Goal: Check status: Check status

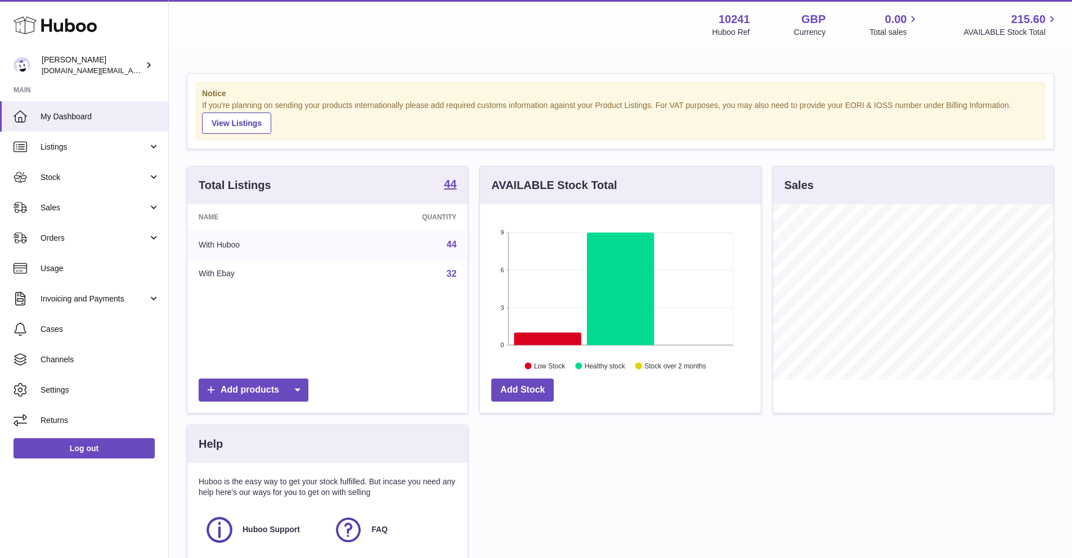
scroll to position [176, 280]
click at [73, 250] on link "Orders" at bounding box center [84, 238] width 168 height 30
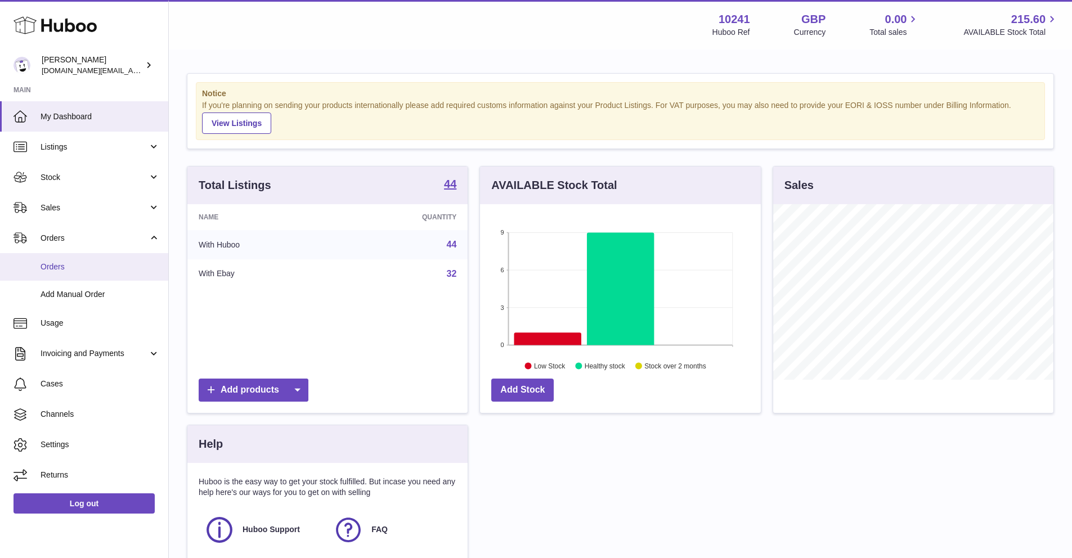
click at [70, 263] on span "Orders" at bounding box center [100, 267] width 119 height 11
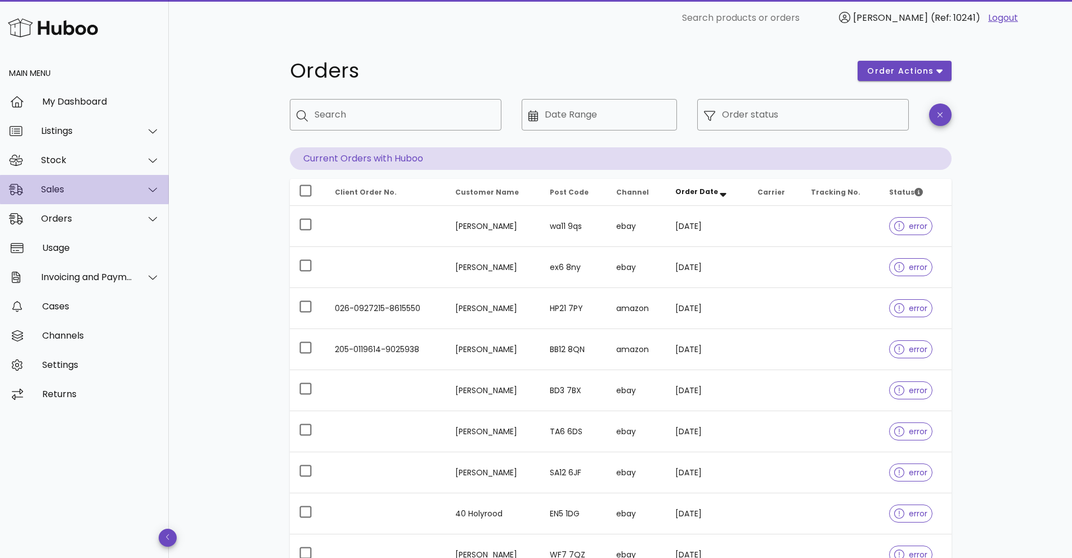
click at [98, 191] on div "Sales" at bounding box center [87, 189] width 92 height 11
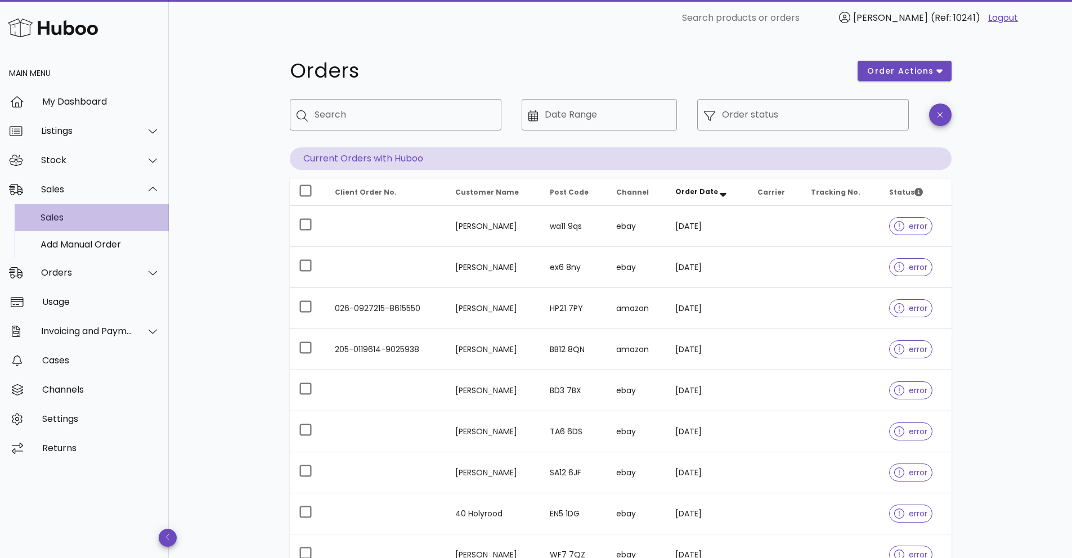
click at [72, 226] on div "Sales" at bounding box center [100, 217] width 119 height 24
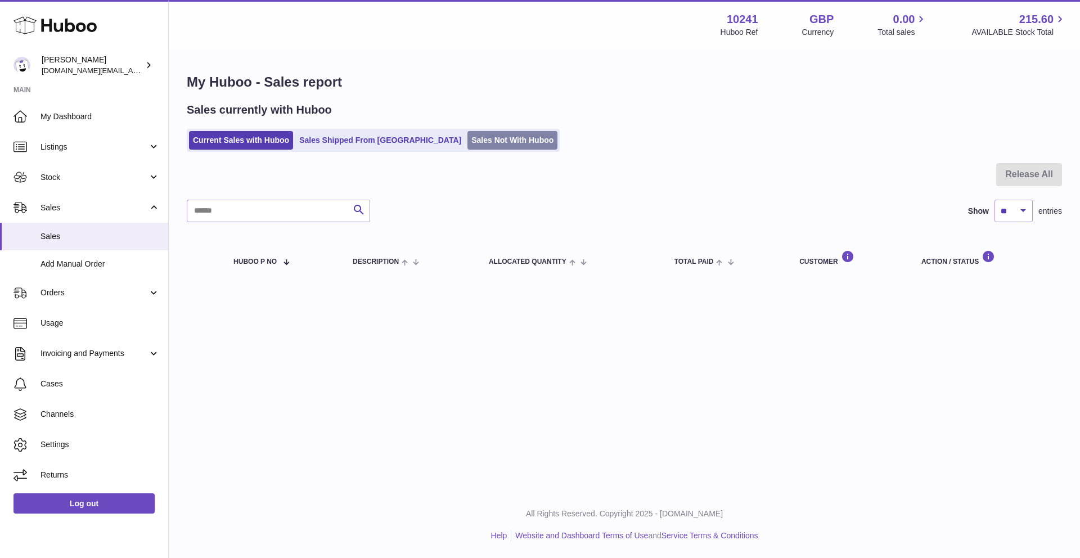
click at [468, 139] on link "Sales Not With Huboo" at bounding box center [513, 140] width 90 height 19
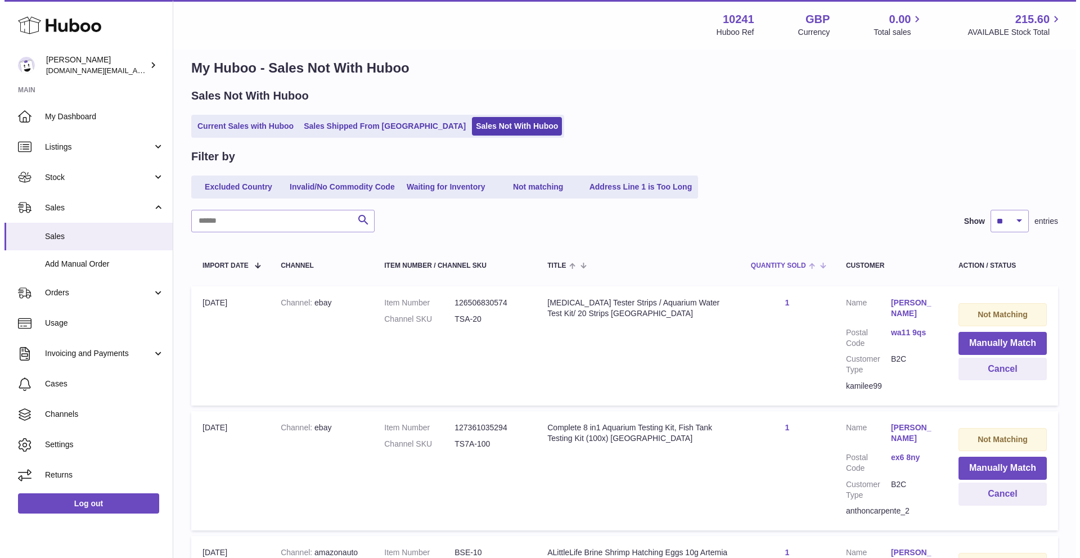
scroll to position [23, 0]
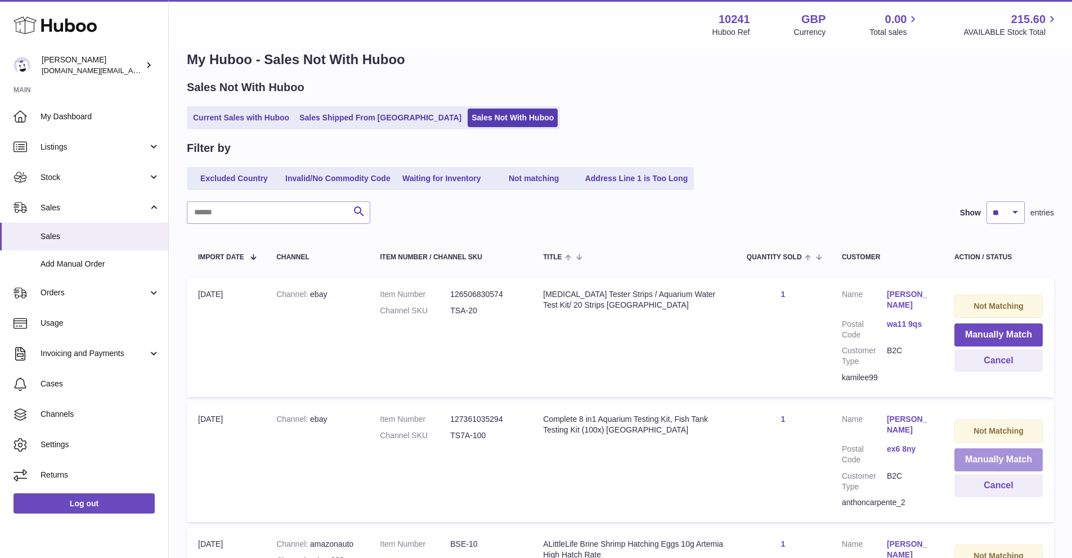
click at [958, 449] on button "Manually Match" at bounding box center [998, 460] width 88 height 23
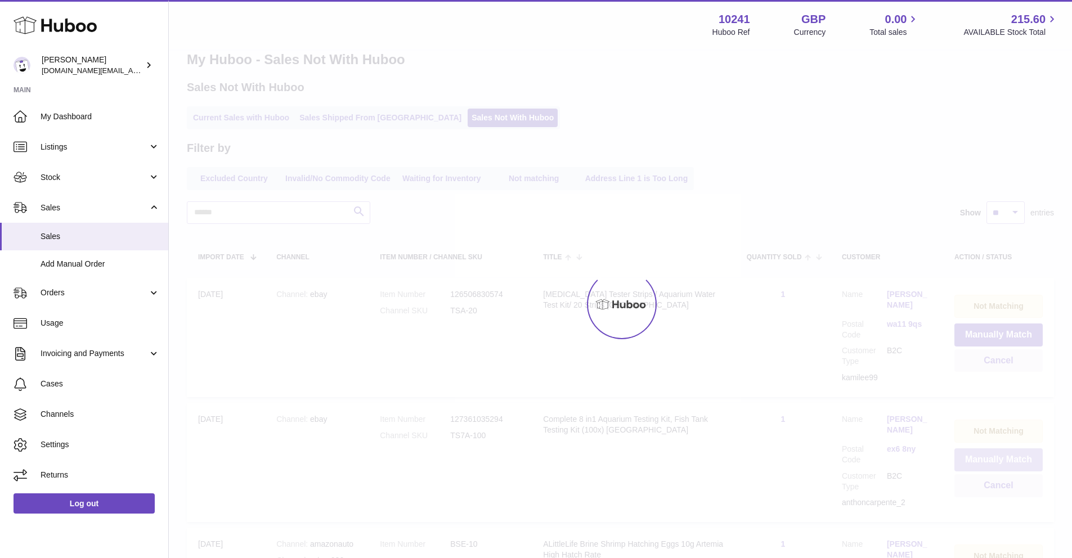
click at [958, 447] on div "× Items Search Huboo P no Title Quantity Action Close" at bounding box center [536, 279] width 1072 height 558
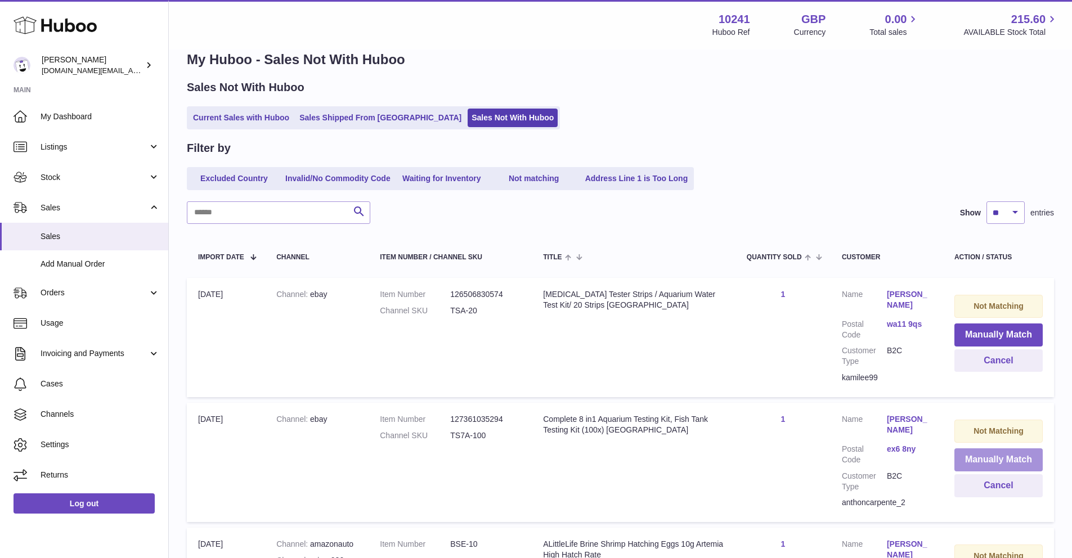
click at [966, 455] on button "Manually Match" at bounding box center [998, 460] width 88 height 23
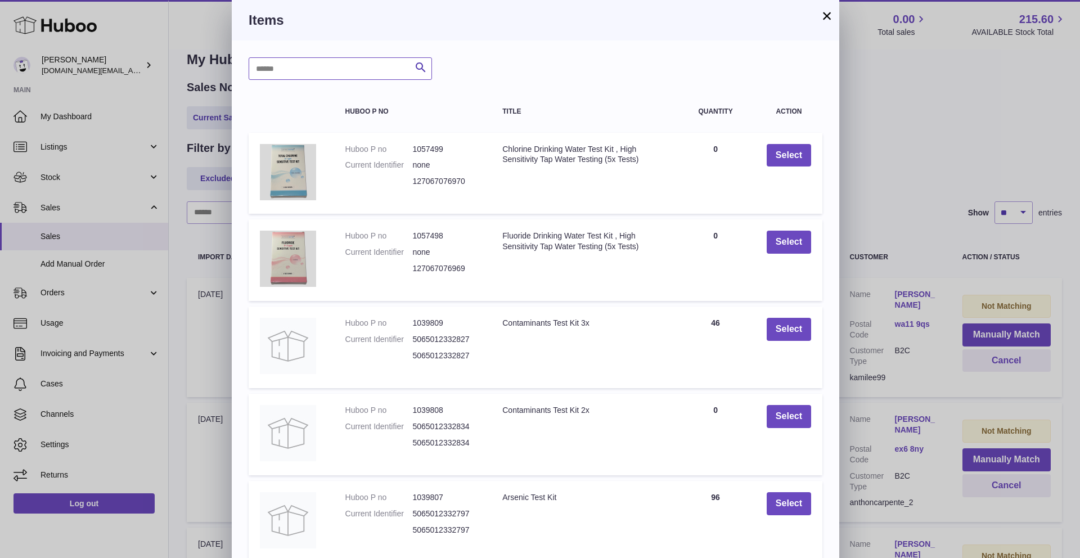
click at [324, 68] on input "text" at bounding box center [340, 68] width 183 height 23
type input "*****"
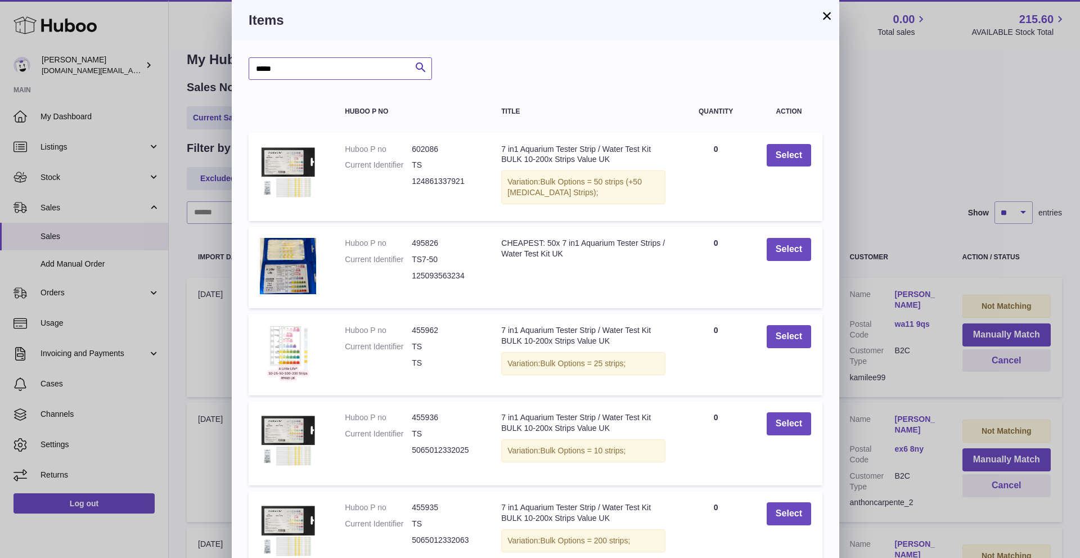
scroll to position [96, 0]
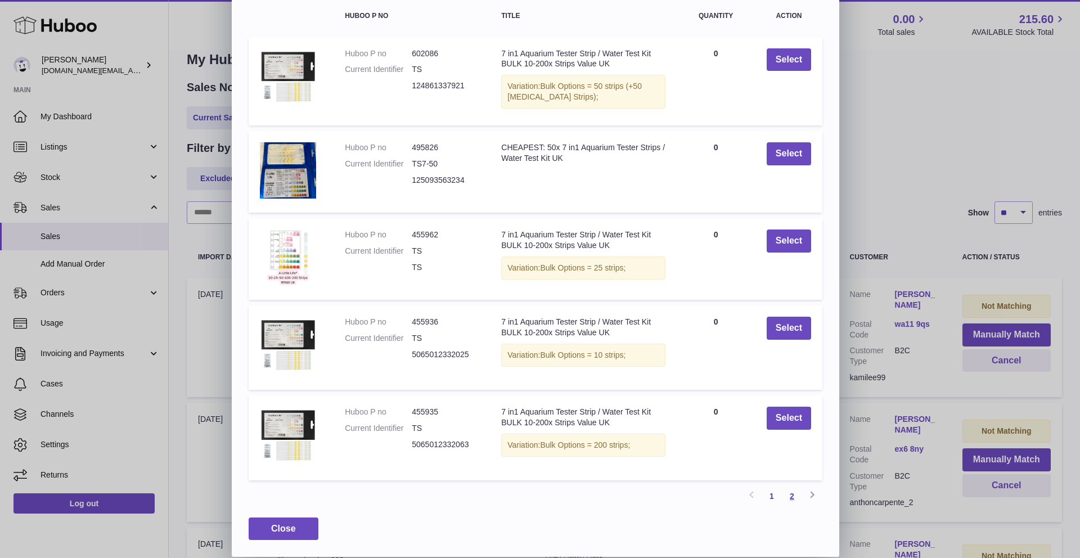
click at [790, 492] on link "2" at bounding box center [792, 496] width 20 height 20
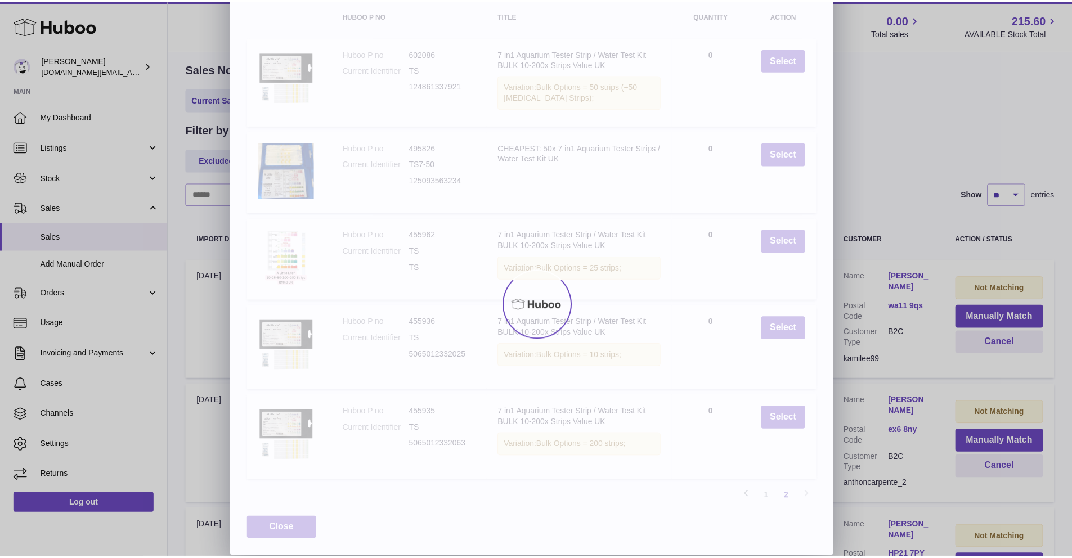
scroll to position [0, 0]
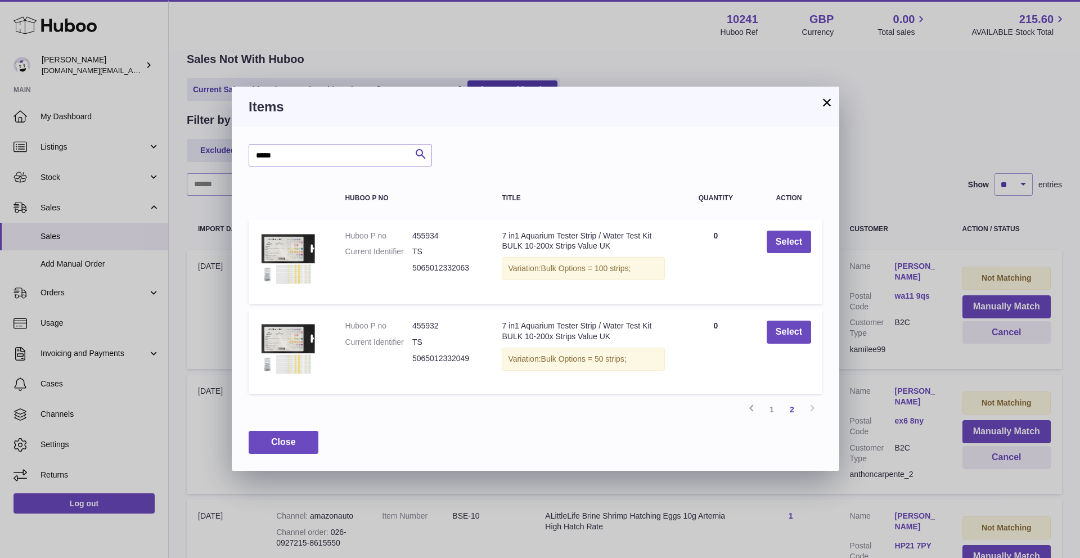
click at [823, 98] on button "×" at bounding box center [827, 103] width 14 height 14
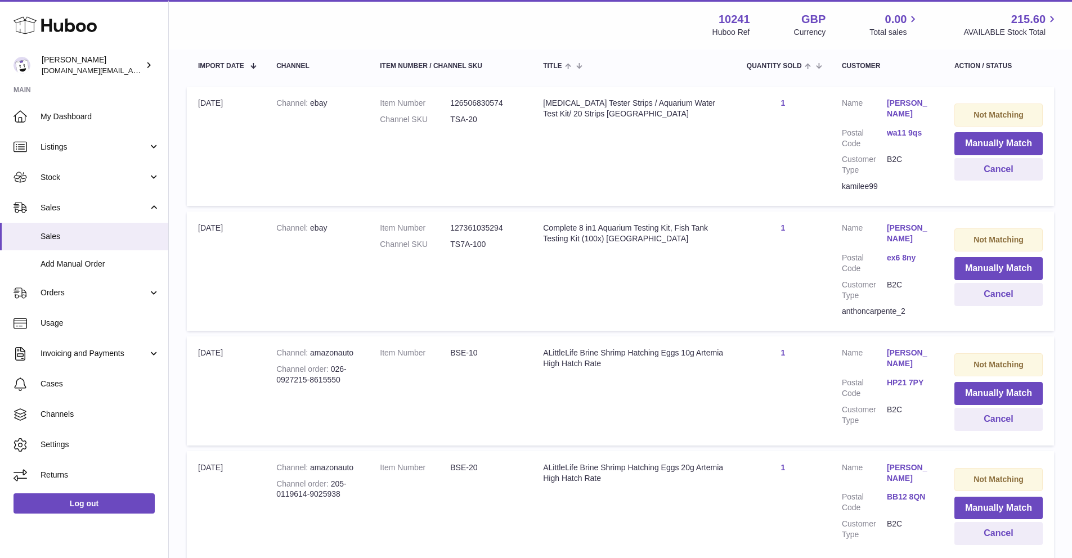
scroll to position [219, 0]
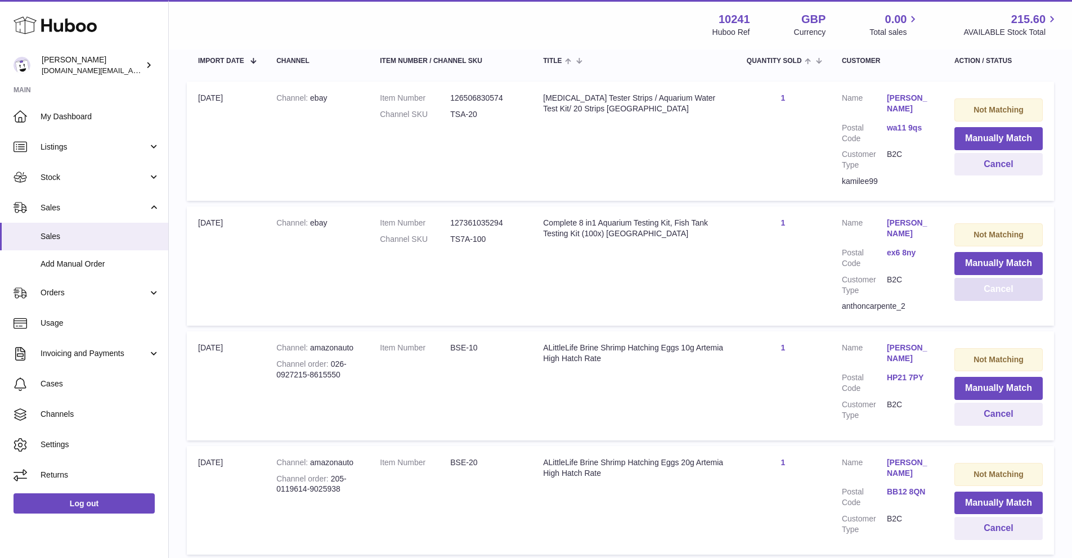
click at [1001, 287] on button "Cancel" at bounding box center [998, 289] width 88 height 23
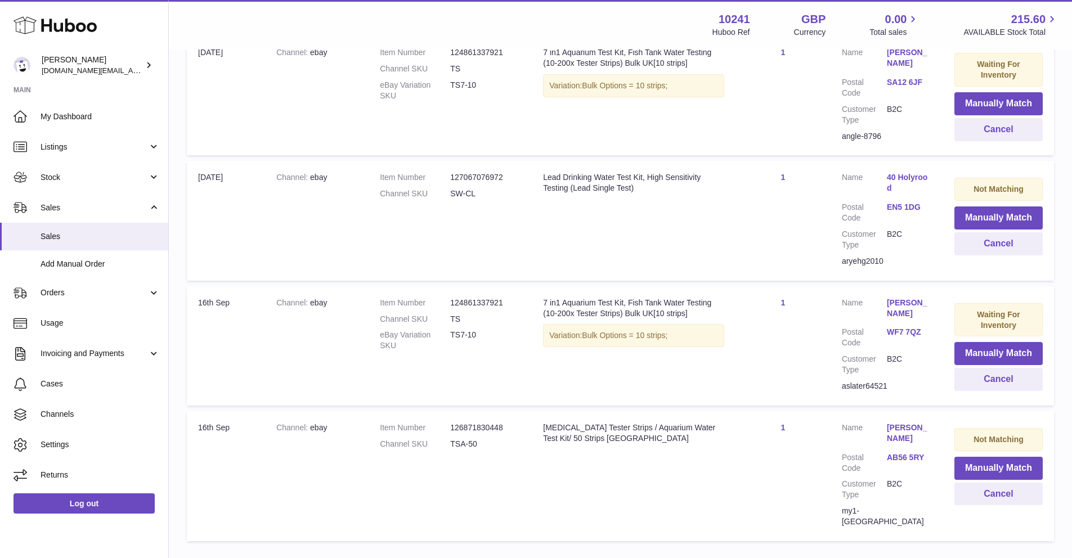
scroll to position [887, 0]
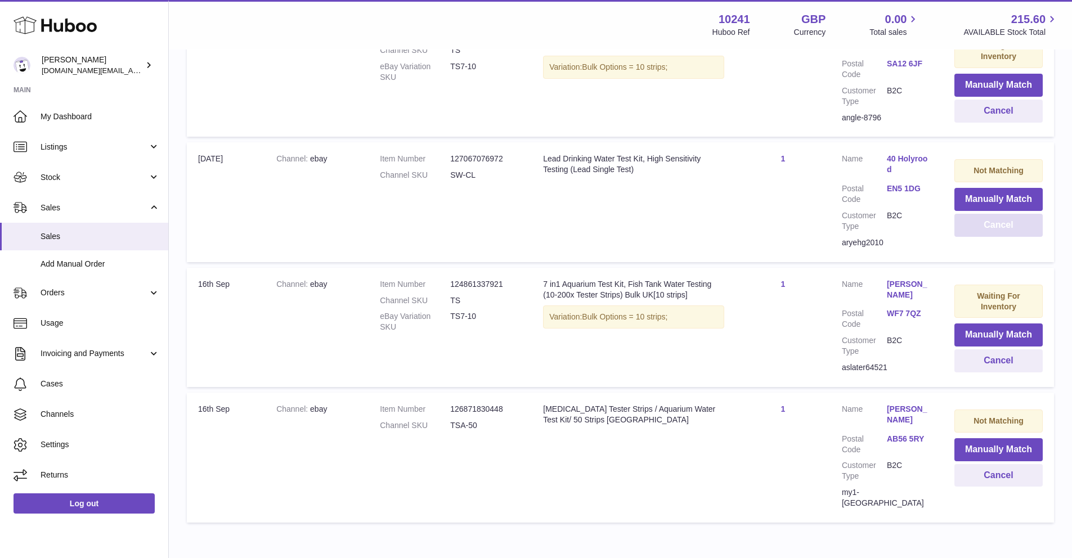
click at [1014, 217] on button "Cancel" at bounding box center [998, 225] width 88 height 23
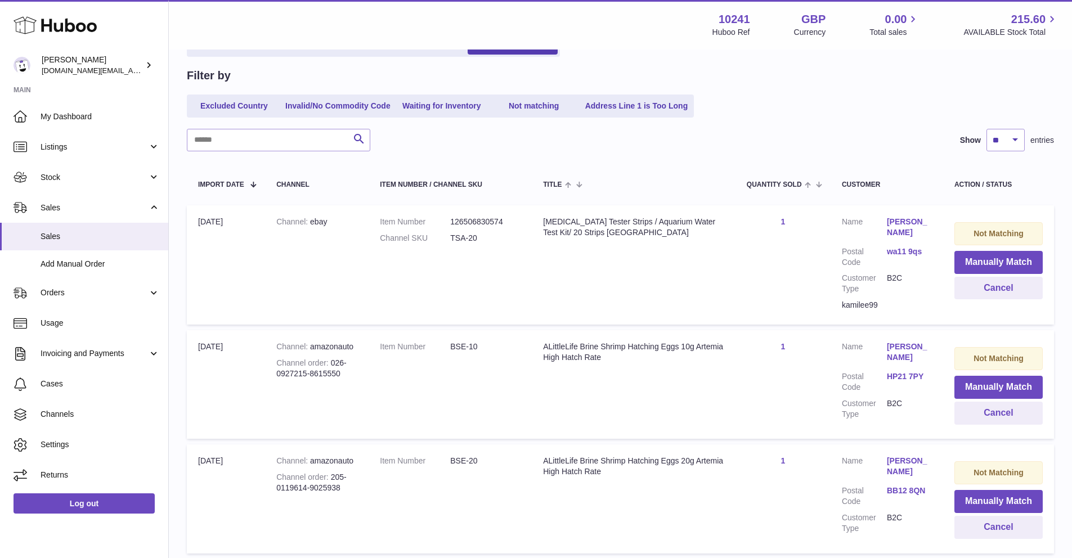
scroll to position [42, 0]
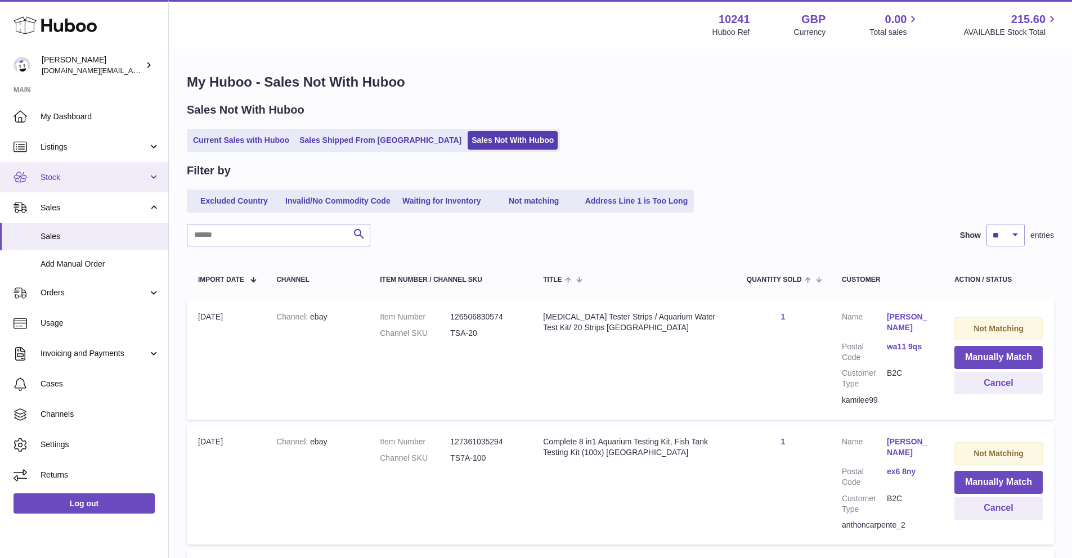
click at [29, 180] on link "Stock" at bounding box center [84, 177] width 168 height 30
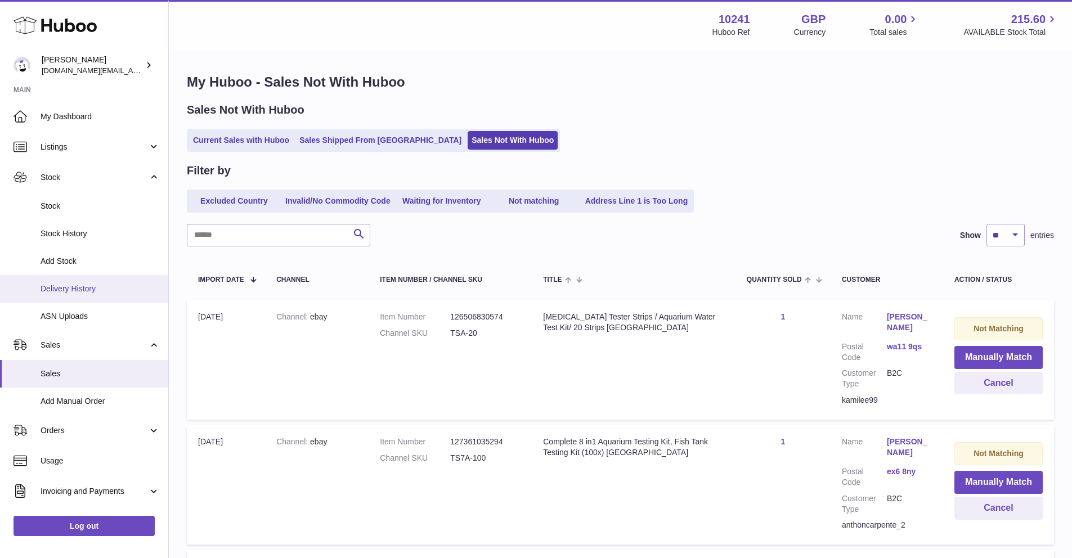
click at [64, 280] on link "Delivery History" at bounding box center [84, 289] width 168 height 28
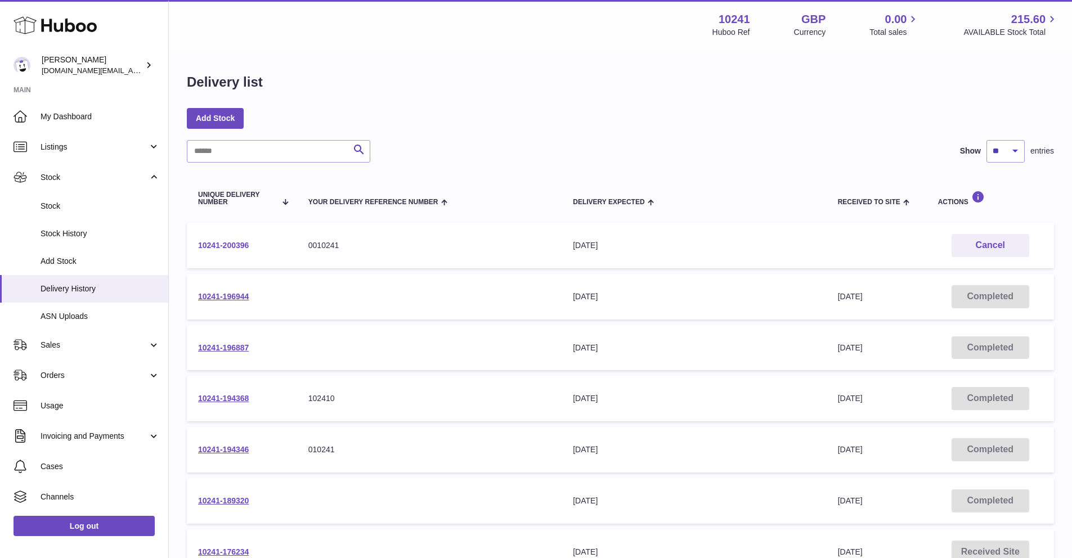
click at [231, 246] on link "10241-200396" at bounding box center [223, 245] width 51 height 9
